Goal: Task Accomplishment & Management: Use online tool/utility

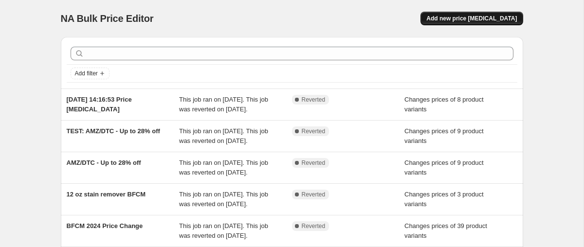
click at [460, 19] on span "Add new price [MEDICAL_DATA]" at bounding box center [471, 19] width 91 height 8
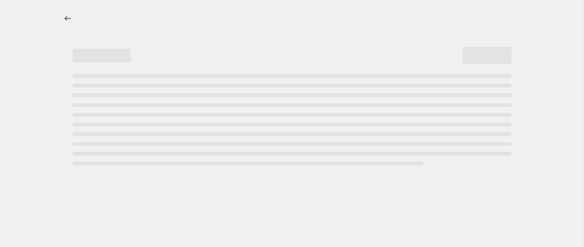
select select "percentage"
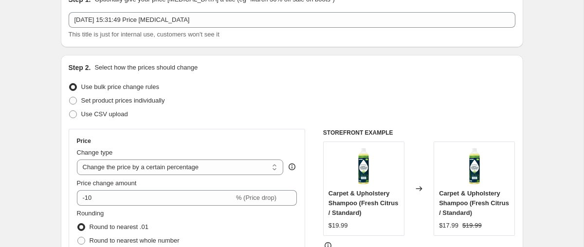
scroll to position [86, 0]
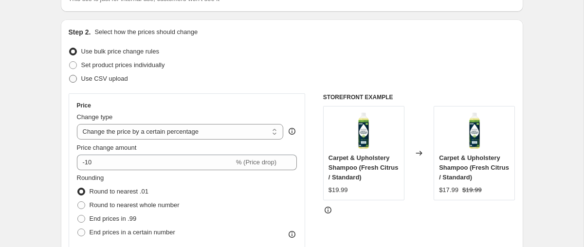
click at [99, 80] on span "Use CSV upload" at bounding box center [104, 78] width 47 height 7
click at [70, 75] on input "Use CSV upload" at bounding box center [69, 75] width 0 height 0
radio input "true"
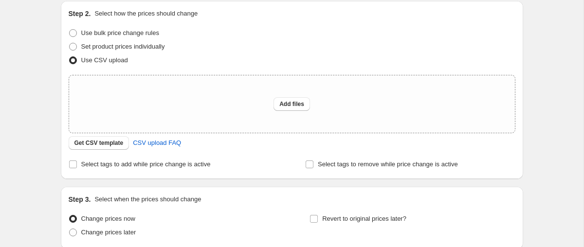
scroll to position [122, 0]
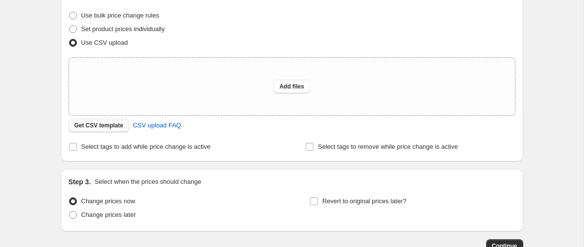
click at [113, 128] on span "Get CSV template" at bounding box center [98, 126] width 49 height 8
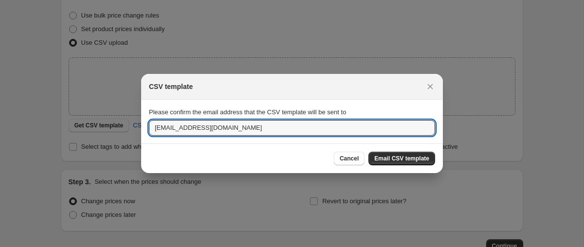
drag, startPoint x: 213, startPoint y: 130, endPoint x: 137, endPoint y: 122, distance: 76.4
type input "[PERSON_NAME][EMAIL_ADDRESS][PERSON_NAME][DOMAIN_NAME]"
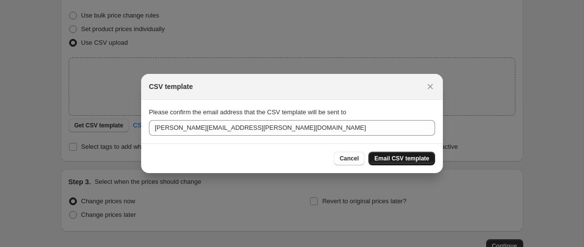
click at [407, 159] on span "Email CSV template" at bounding box center [401, 159] width 55 height 8
